Goal: Task Accomplishment & Management: Use online tool/utility

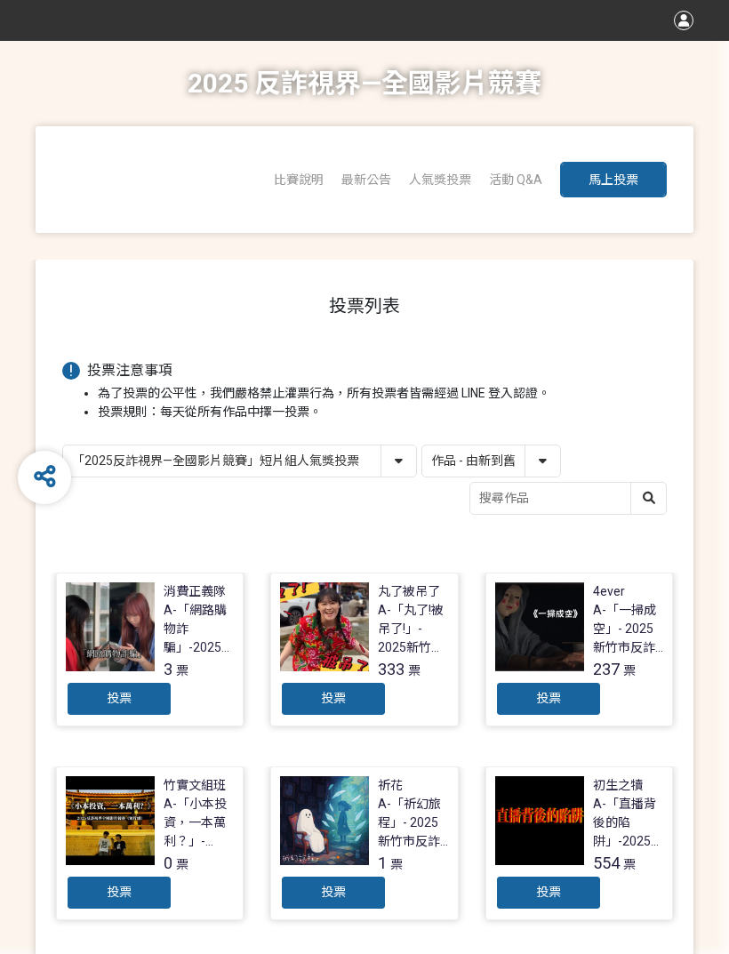
select select "13146"
click at [363, 703] on div "投票" at bounding box center [333, 699] width 107 height 36
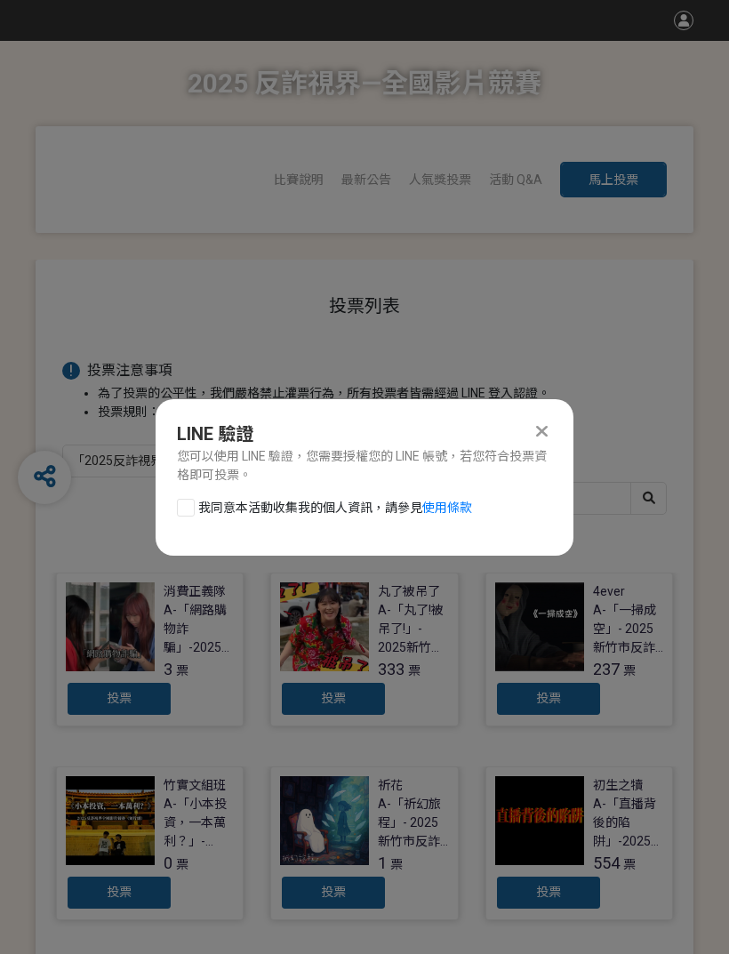
click at [189, 510] on div at bounding box center [186, 508] width 18 height 18
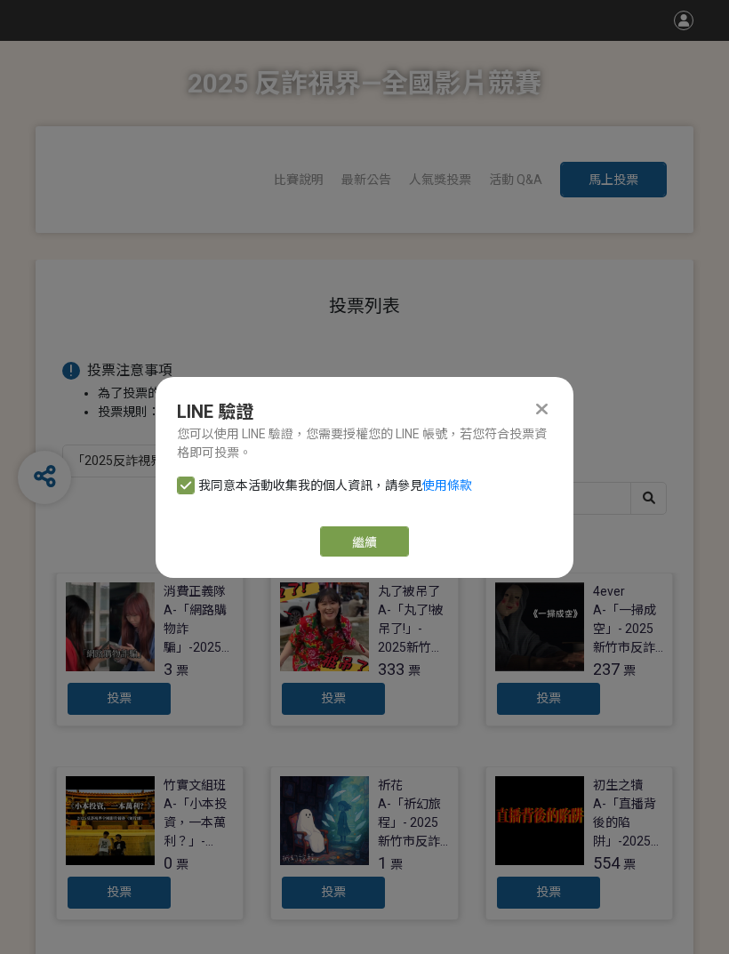
checkbox input "true"
click at [384, 538] on button "繼續" at bounding box center [364, 541] width 89 height 30
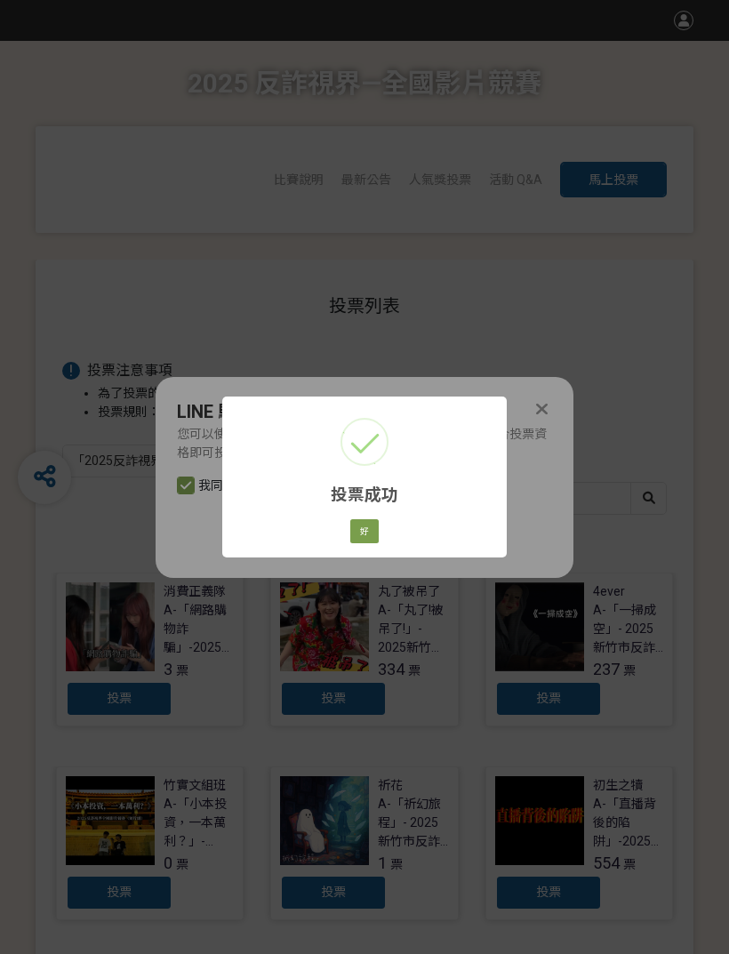
click at [363, 527] on button "好" at bounding box center [364, 531] width 28 height 25
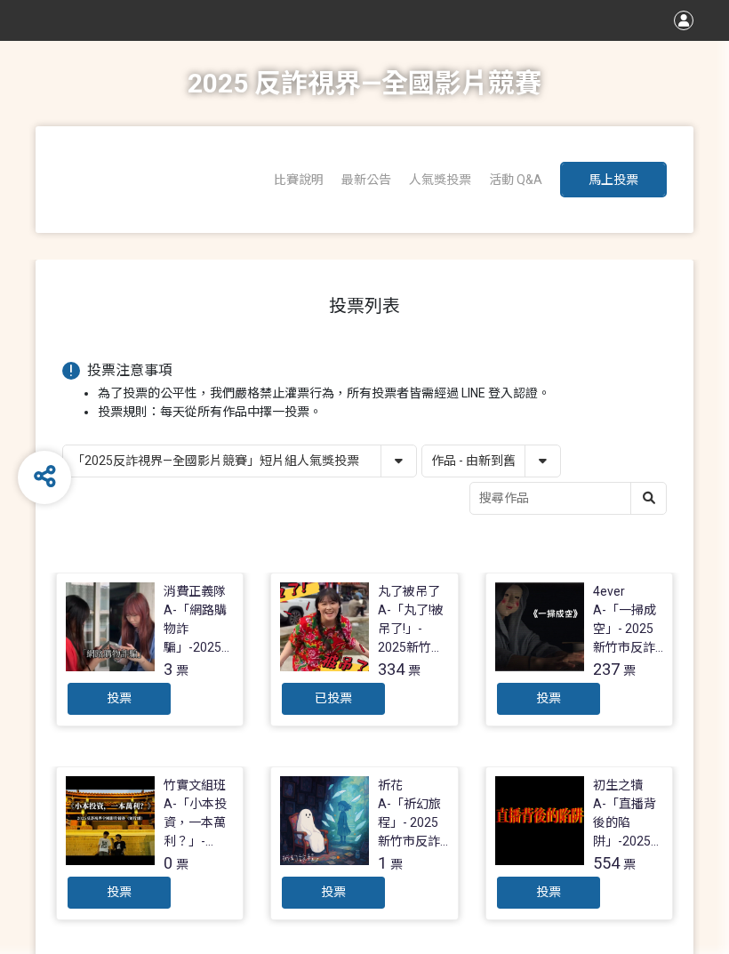
click at [358, 705] on div "已投票" at bounding box center [333, 699] width 107 height 36
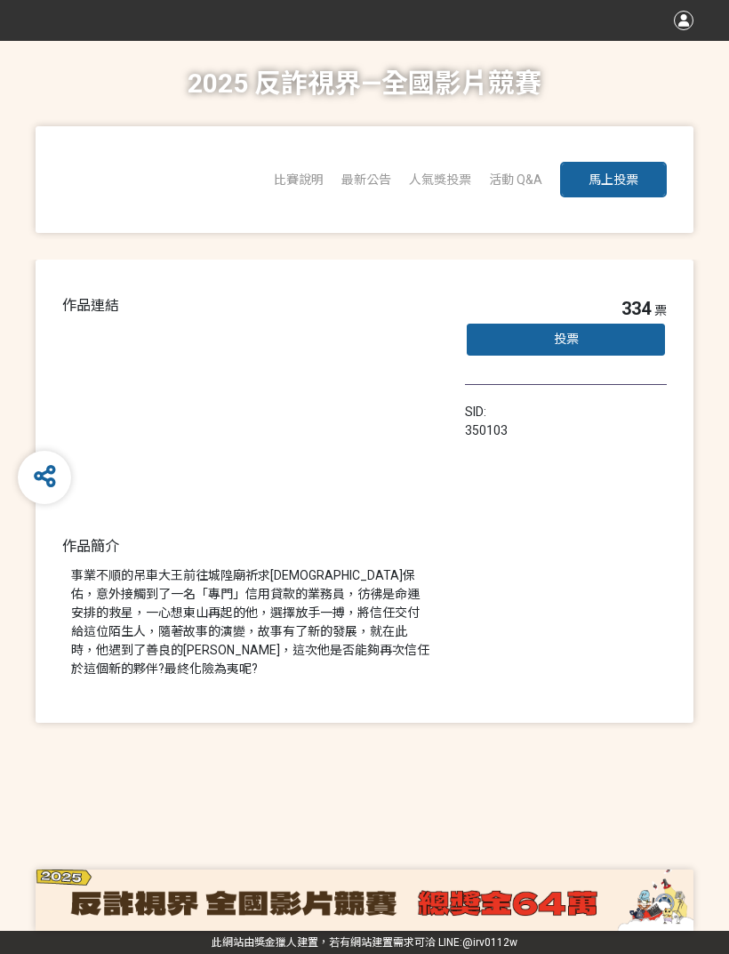
click at [618, 336] on div "投票" at bounding box center [566, 340] width 202 height 36
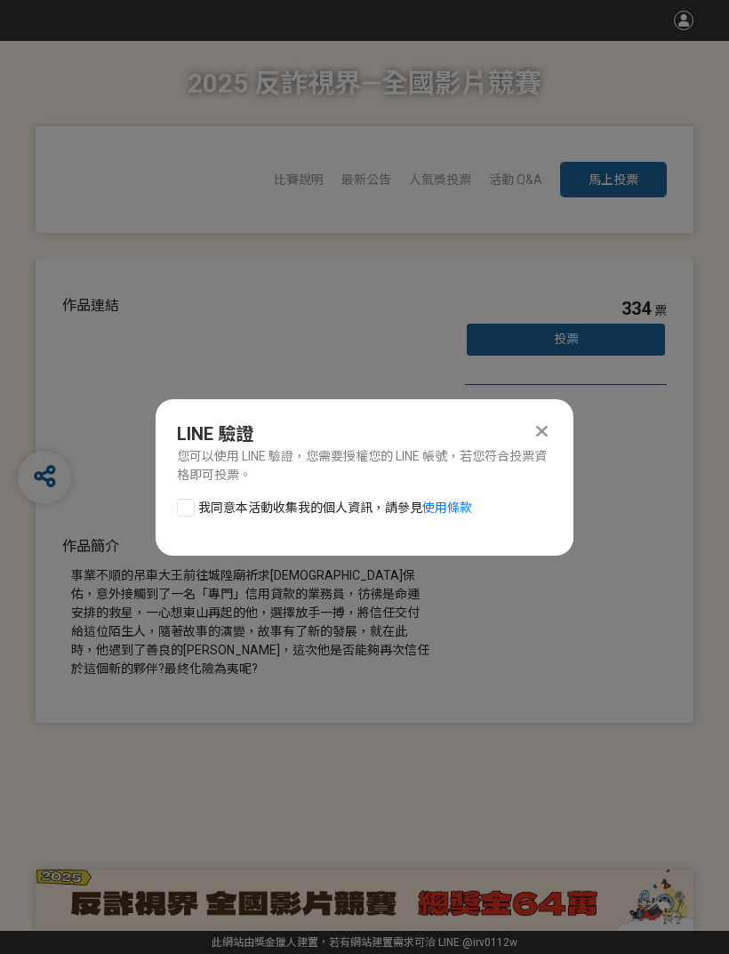
click at [191, 509] on div at bounding box center [186, 508] width 18 height 18
checkbox input "true"
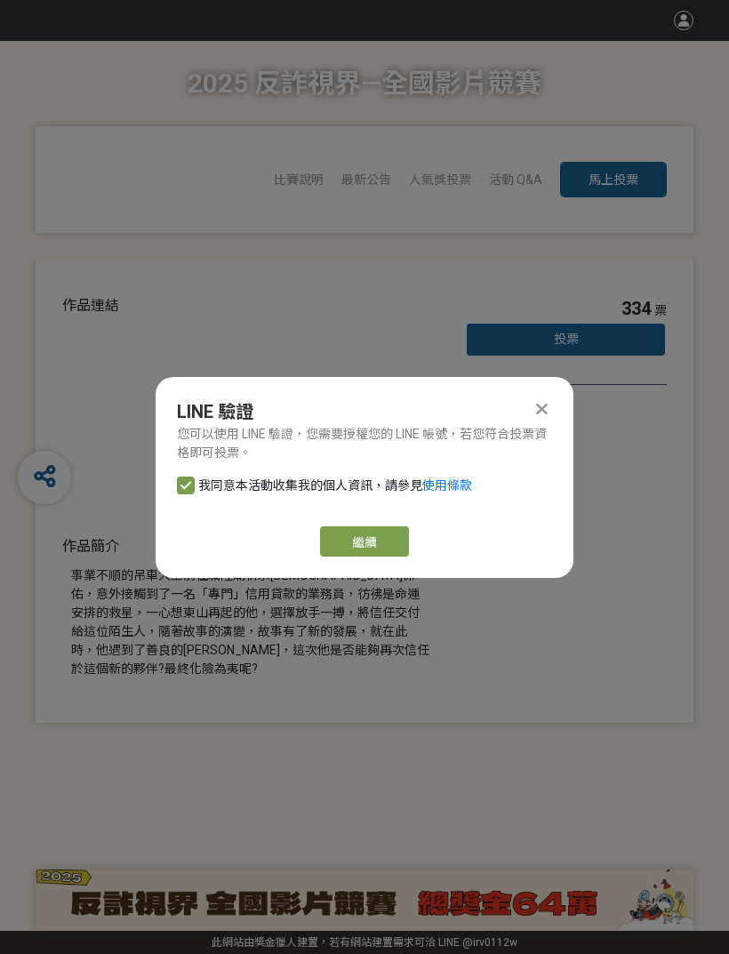
click at [389, 539] on button "繼續" at bounding box center [364, 541] width 89 height 30
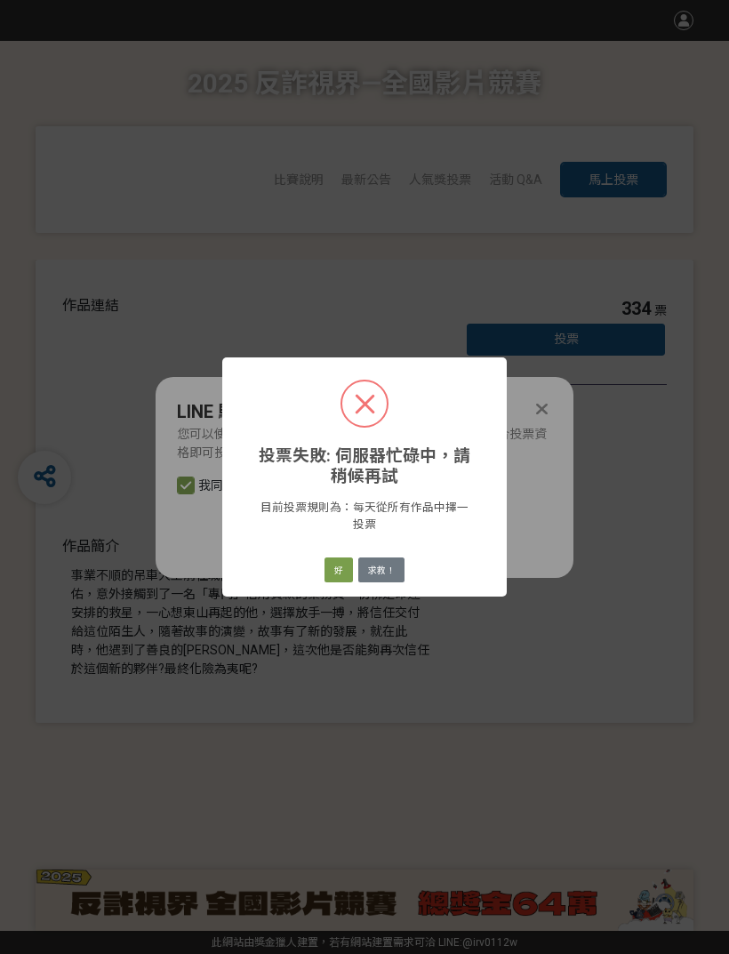
click at [331, 577] on button "好" at bounding box center [339, 570] width 28 height 25
